Goal: Task Accomplishment & Management: Manage account settings

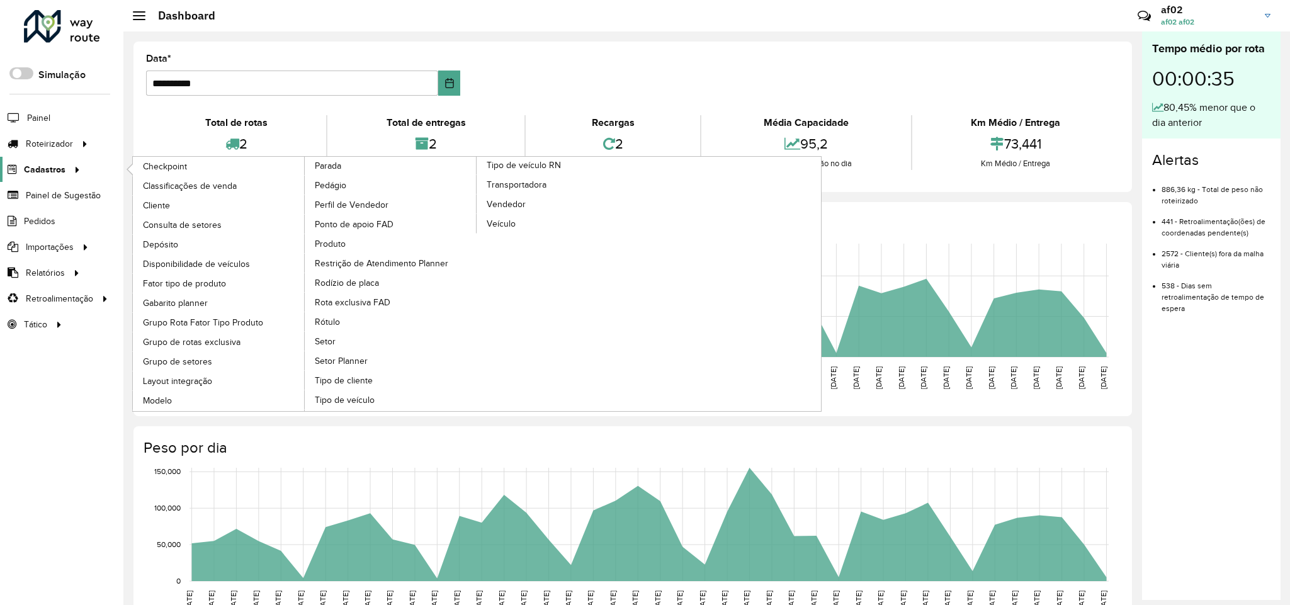
click at [63, 165] on span "Cadastros" at bounding box center [45, 169] width 42 height 13
click at [140, 206] on link "Cliente" at bounding box center [219, 205] width 172 height 19
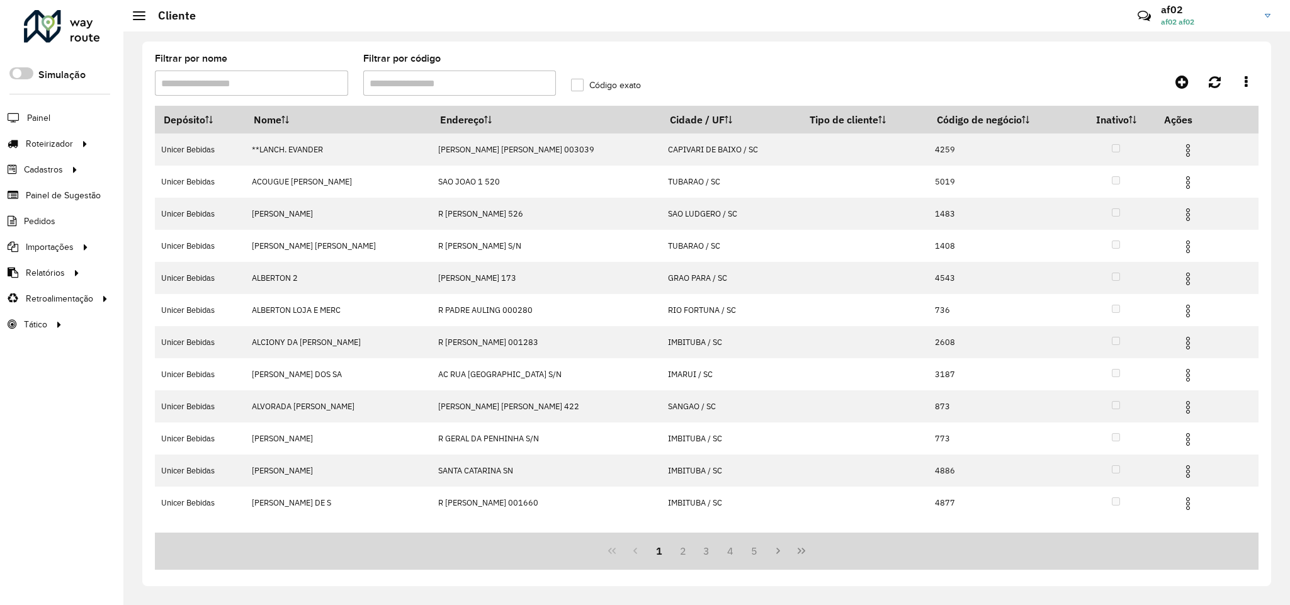
click at [402, 87] on input "Filtrar por código" at bounding box center [459, 82] width 193 height 25
paste input "*****"
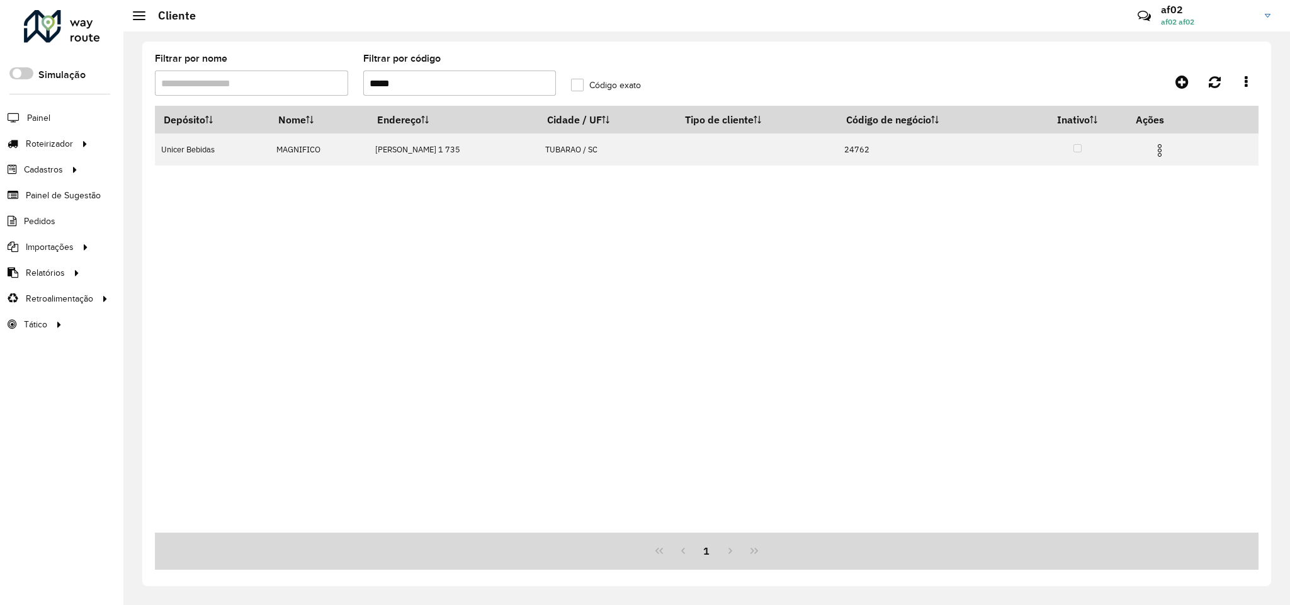
type input "*****"
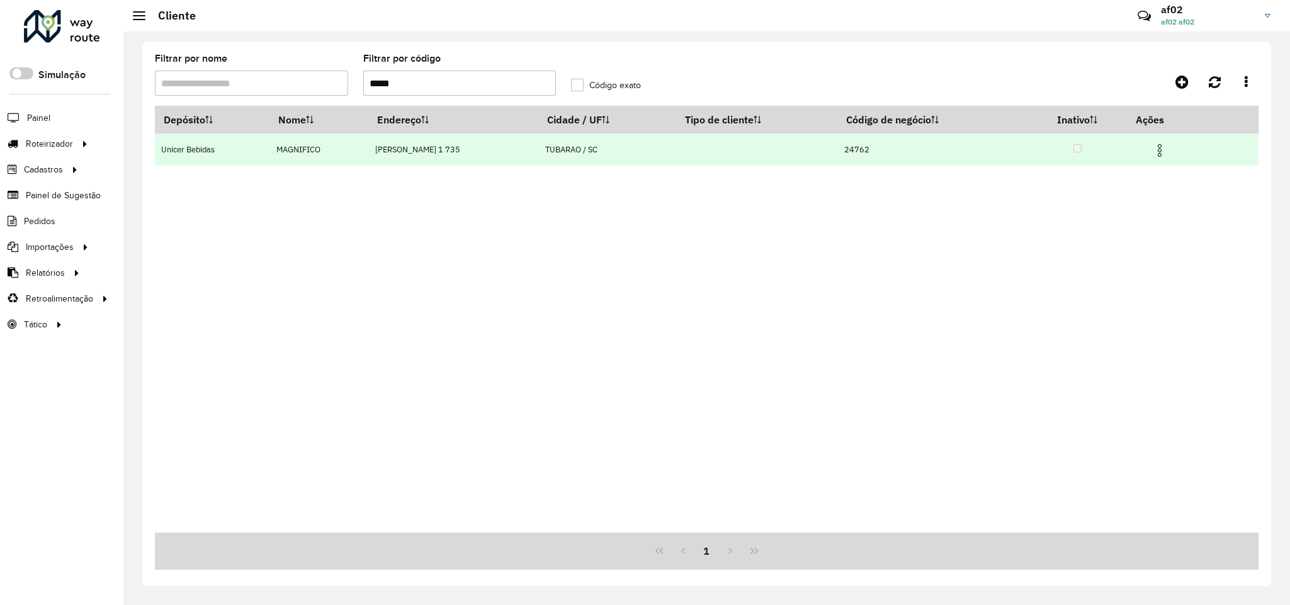
click at [1162, 148] on img at bounding box center [1159, 150] width 15 height 15
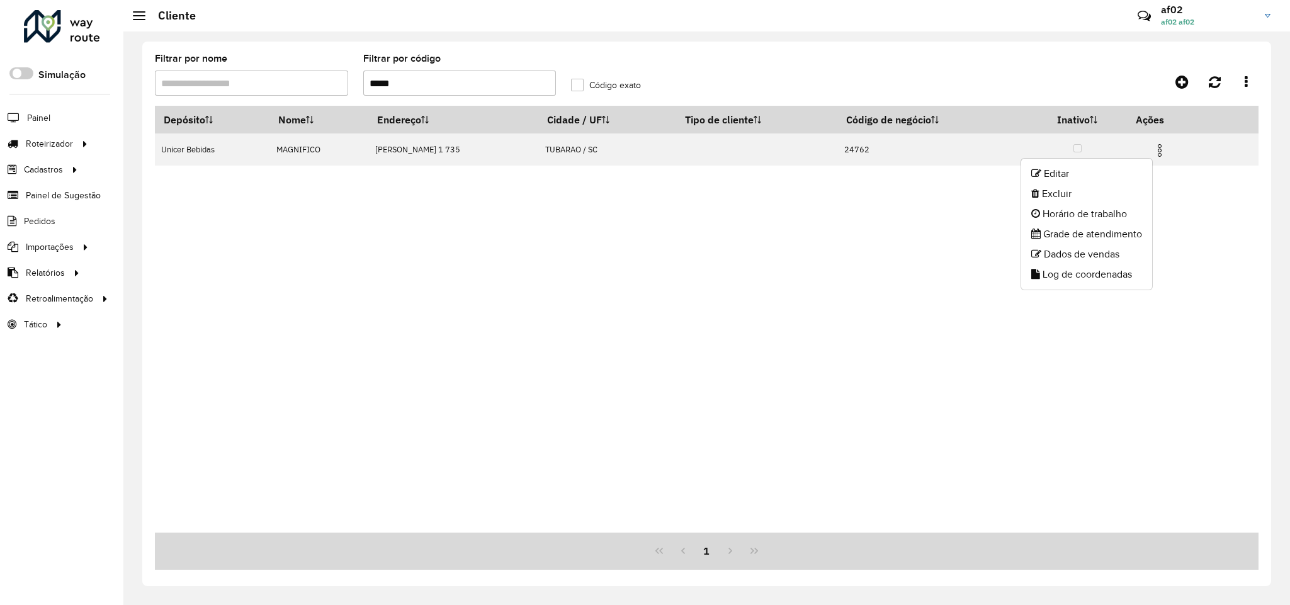
click at [1120, 167] on li "Editar" at bounding box center [1086, 174] width 131 height 20
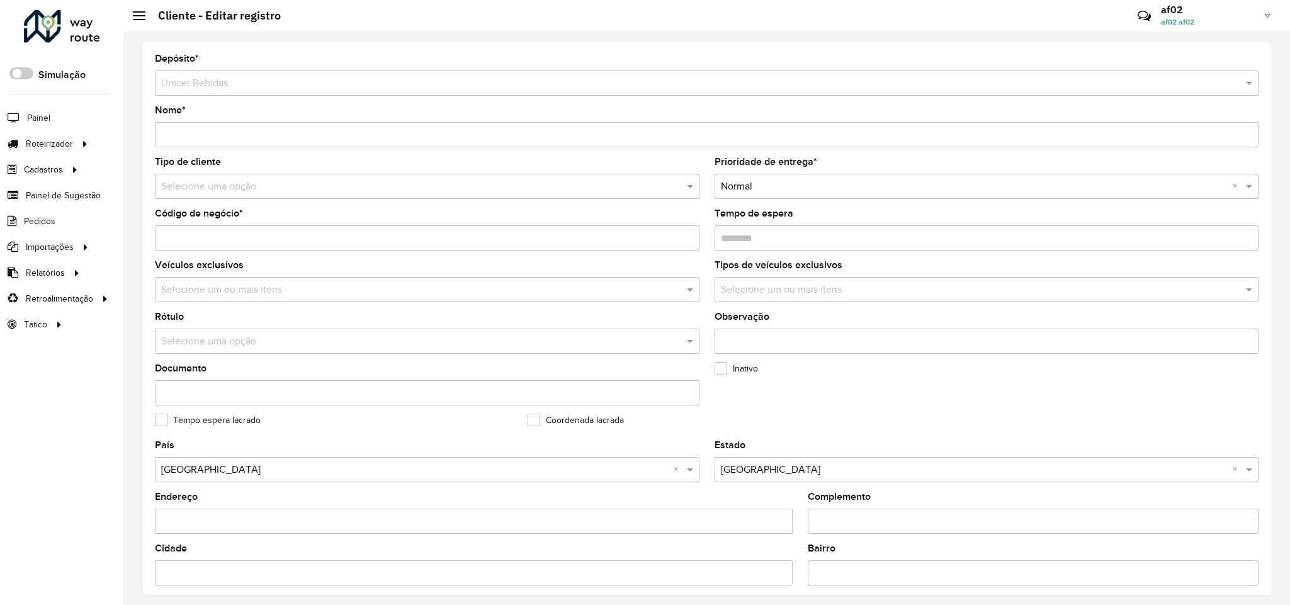
scroll to position [94, 0]
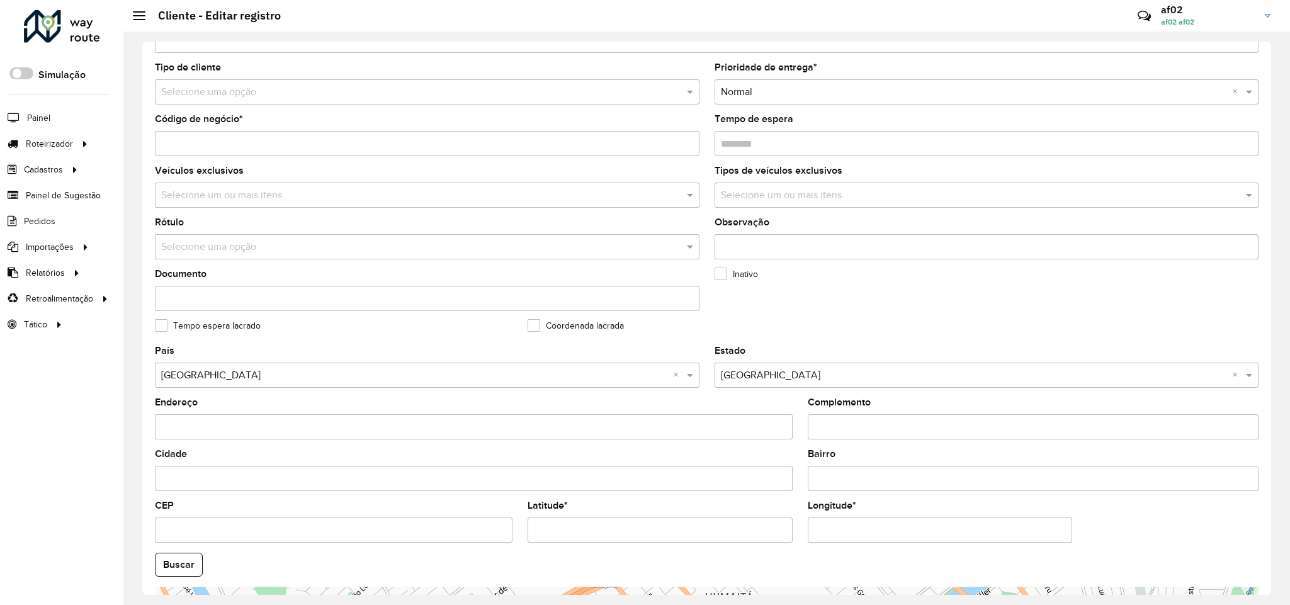
click at [882, 310] on formly-field "Inativo" at bounding box center [893, 295] width 373 height 52
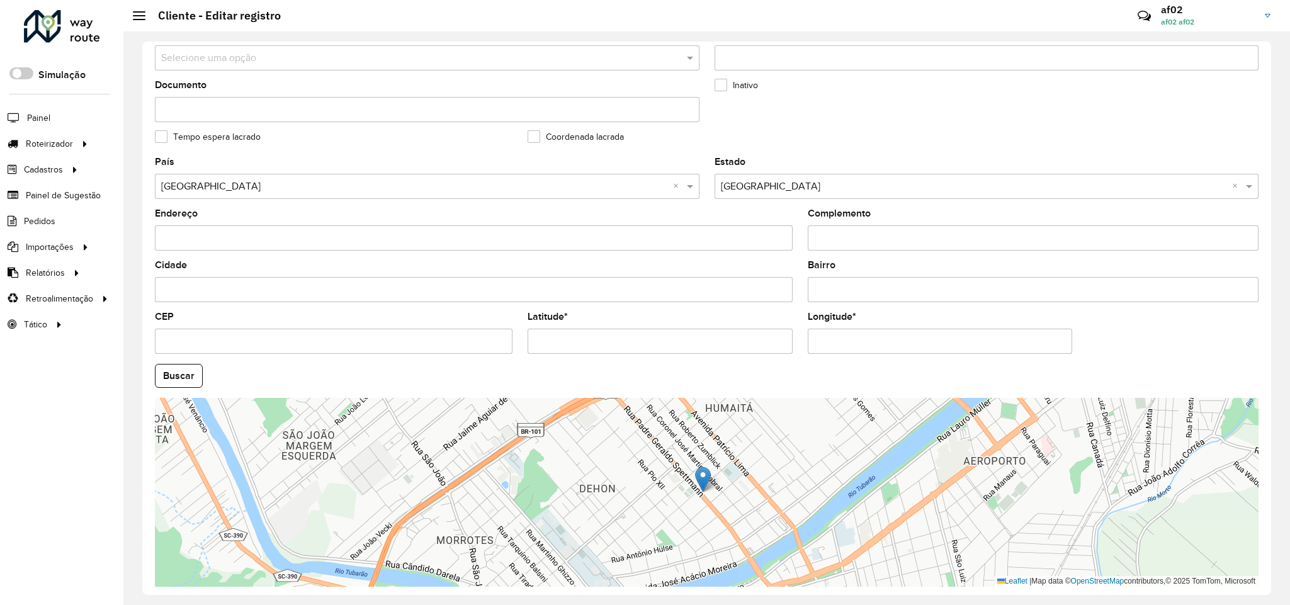
scroll to position [336, 0]
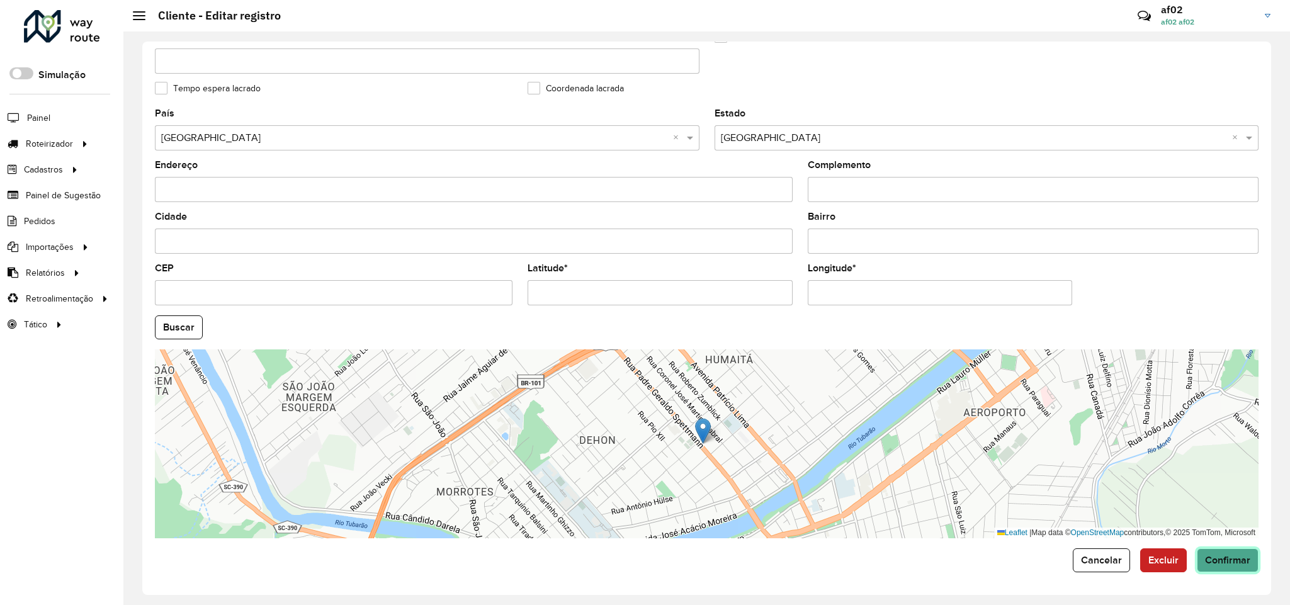
click at [1209, 567] on button "Confirmar" at bounding box center [1228, 560] width 62 height 24
